Goal: Entertainment & Leisure: Consume media (video, audio)

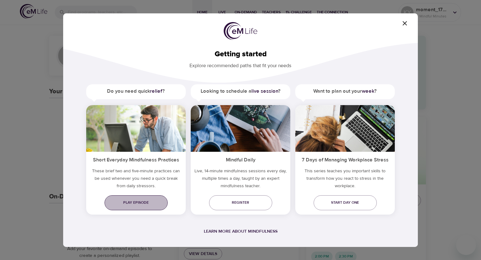
click at [138, 202] on span "Play episode" at bounding box center [136, 202] width 53 height 7
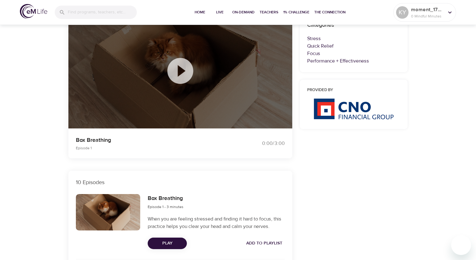
scroll to position [31, 0]
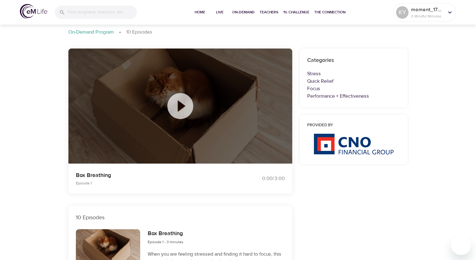
click at [183, 109] on icon at bounding box center [180, 106] width 26 height 26
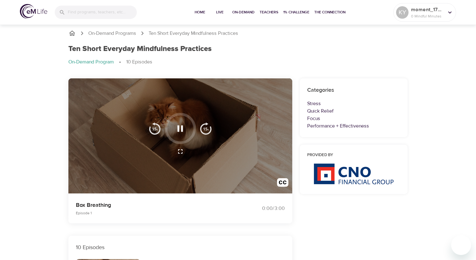
scroll to position [0, 0]
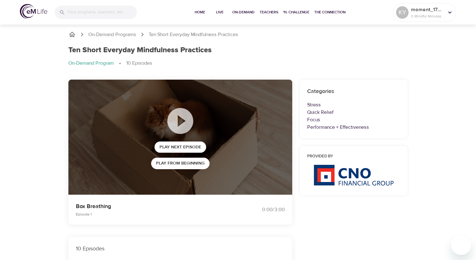
click at [173, 145] on span "Play Next Episode" at bounding box center [181, 147] width 42 height 8
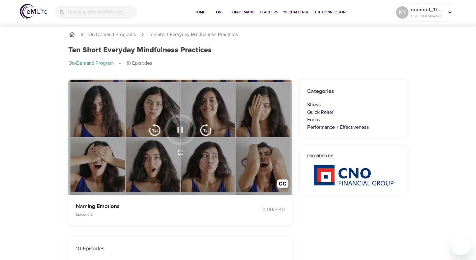
click at [178, 127] on icon "button" at bounding box center [181, 130] width 6 height 6
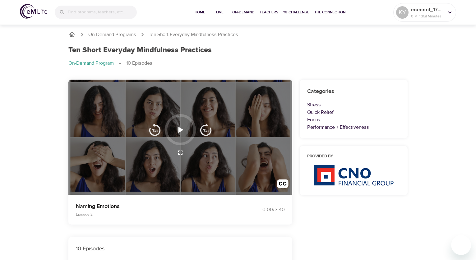
click at [181, 133] on icon "button" at bounding box center [180, 129] width 11 height 11
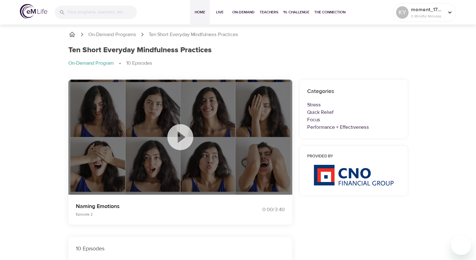
click at [199, 11] on span "Home" at bounding box center [200, 12] width 15 height 7
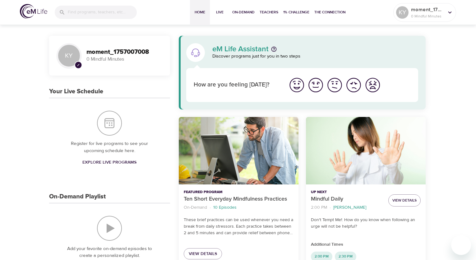
click at [299, 89] on img "I'm feeling great" at bounding box center [296, 85] width 17 height 17
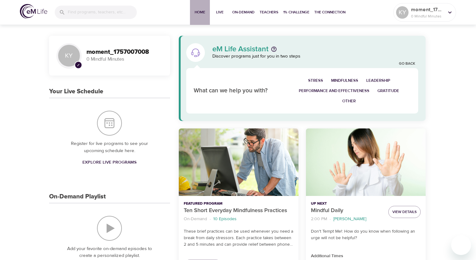
click at [199, 12] on span "Home" at bounding box center [200, 12] width 15 height 7
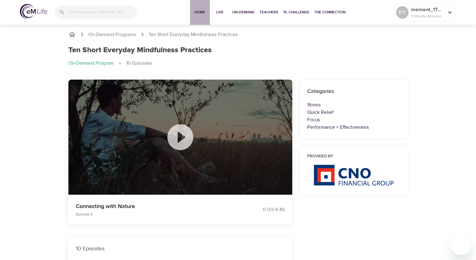
click at [195, 12] on span "Home" at bounding box center [200, 12] width 15 height 7
